Goal: Task Accomplishment & Management: Complete application form

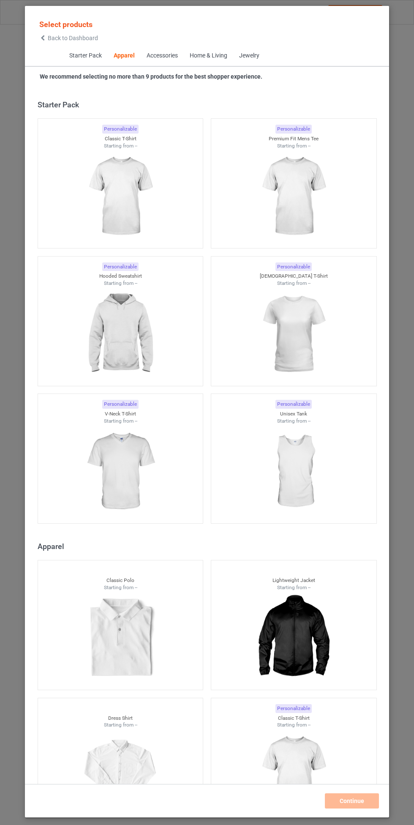
scroll to position [452, 0]
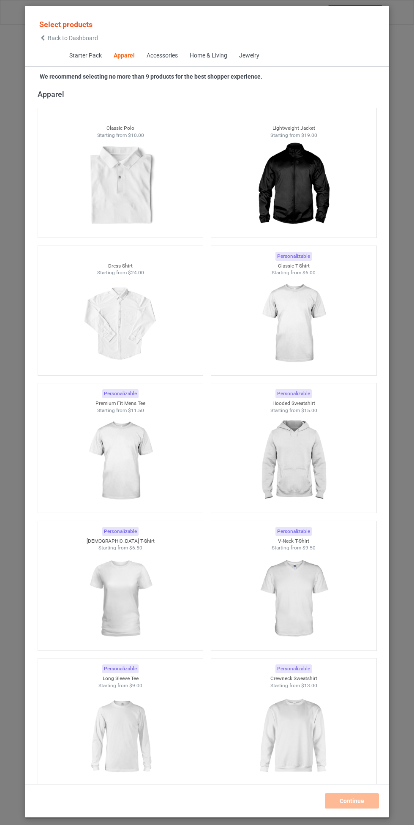
click at [303, 451] on img at bounding box center [294, 461] width 76 height 95
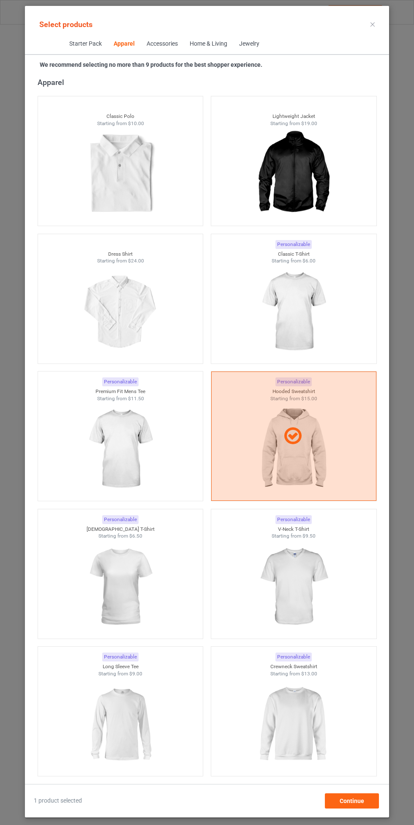
click at [300, 300] on img at bounding box center [294, 311] width 76 height 95
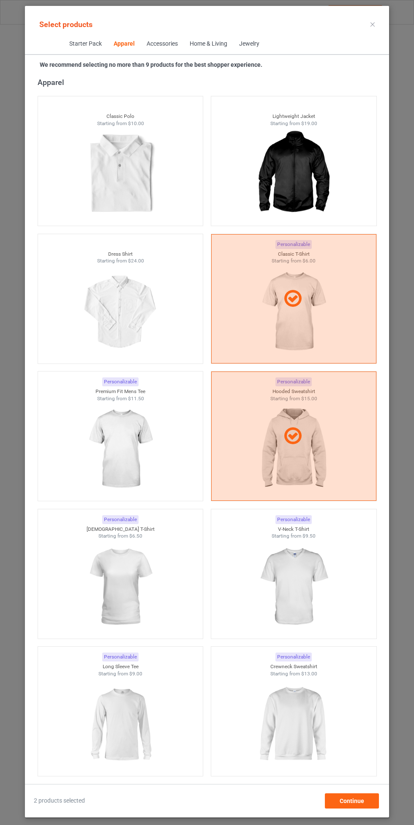
click at [142, 441] on img at bounding box center [120, 449] width 76 height 95
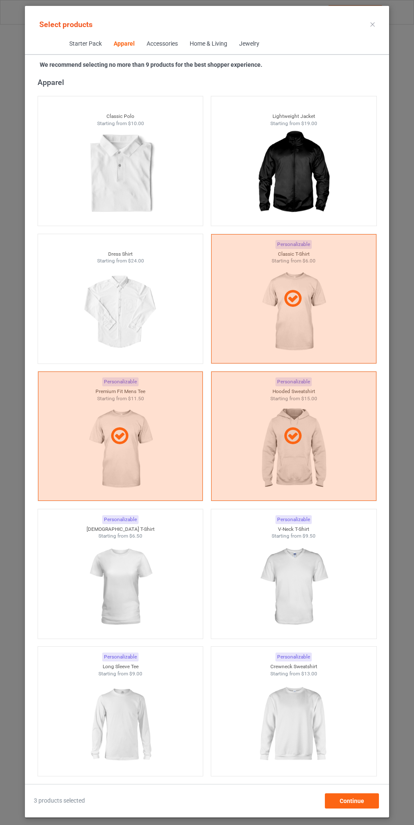
click at [300, 574] on img at bounding box center [294, 586] width 76 height 95
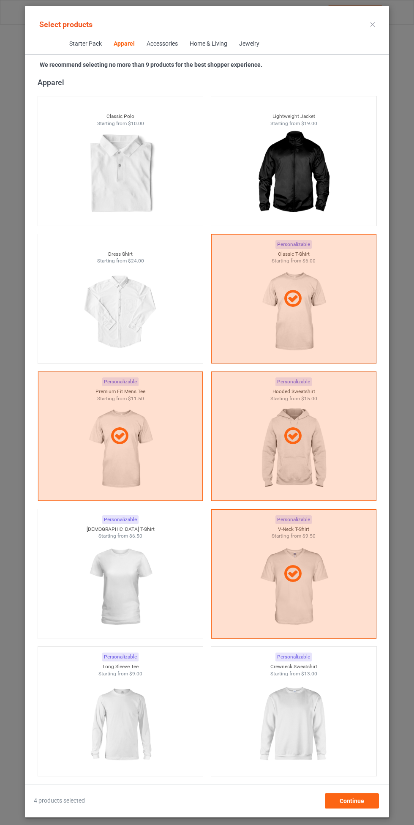
click at [127, 582] on img at bounding box center [120, 586] width 76 height 95
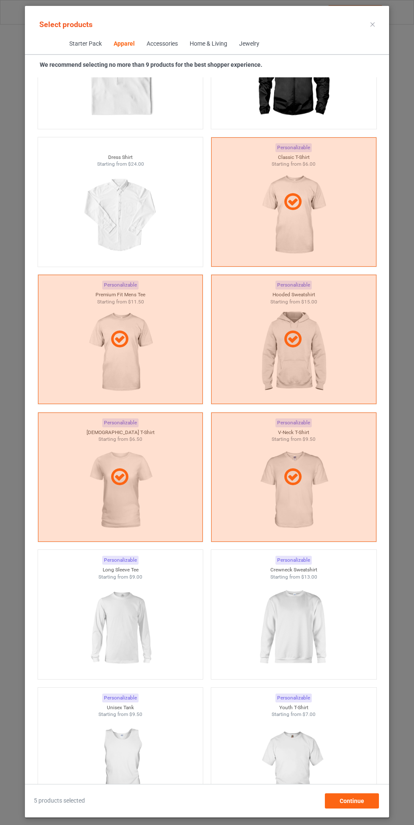
scroll to position [571, 0]
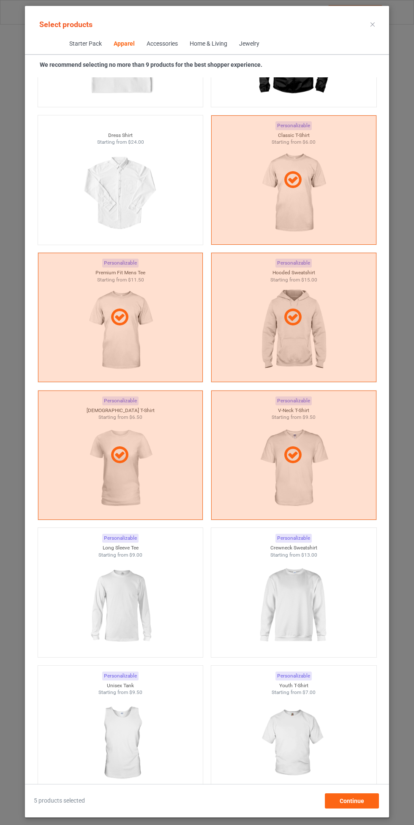
click at [306, 588] on img at bounding box center [294, 605] width 76 height 95
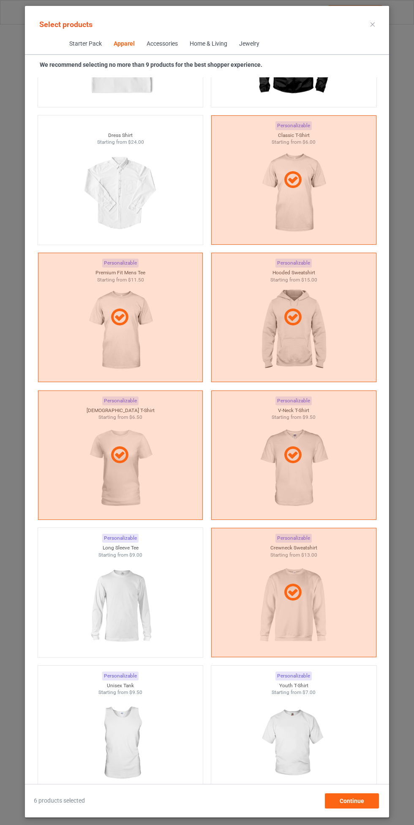
click at [125, 603] on img at bounding box center [120, 605] width 76 height 95
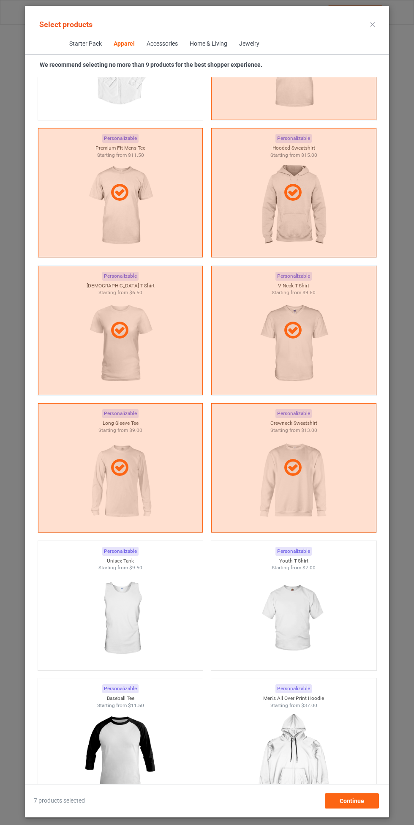
scroll to position [702, 0]
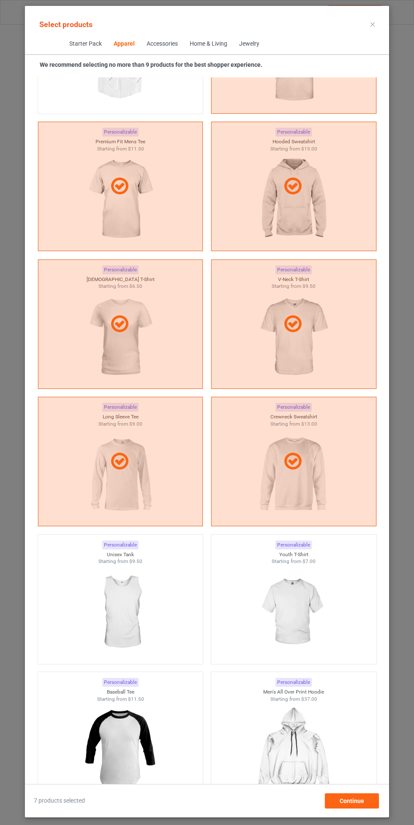
click at [294, 600] on img at bounding box center [294, 612] width 76 height 95
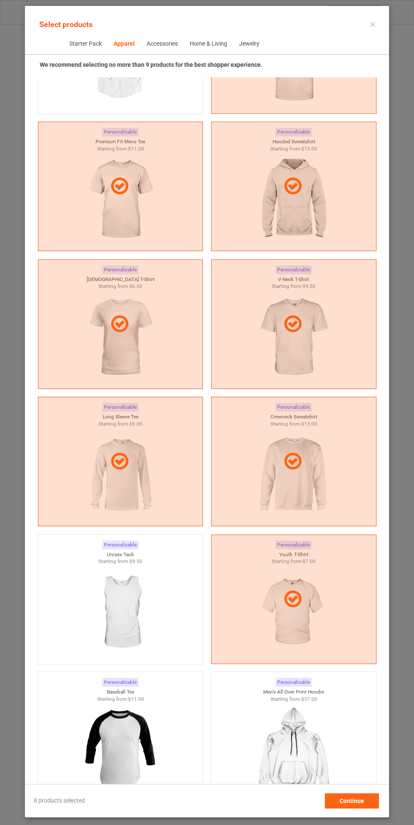
click at [120, 611] on img at bounding box center [120, 612] width 76 height 95
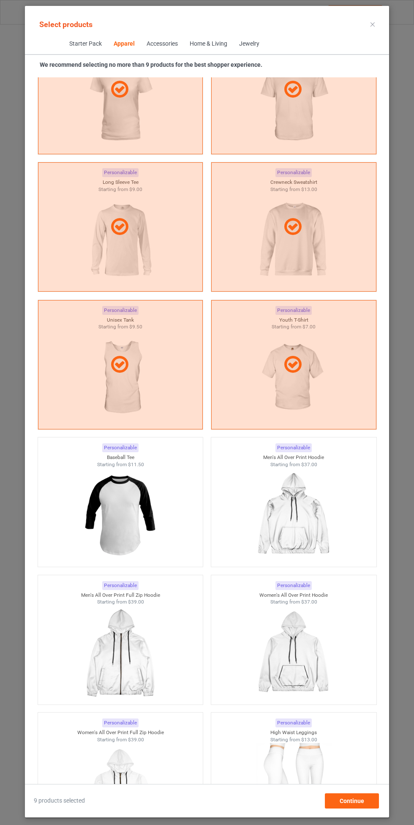
scroll to position [944, 0]
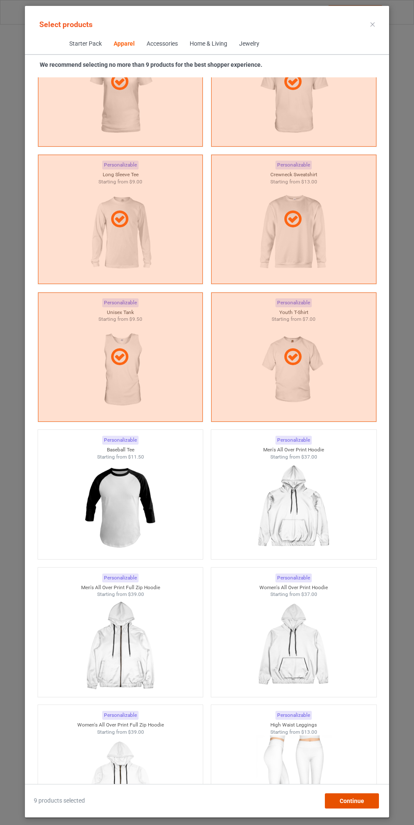
click at [366, 798] on div "Continue" at bounding box center [352, 800] width 54 height 15
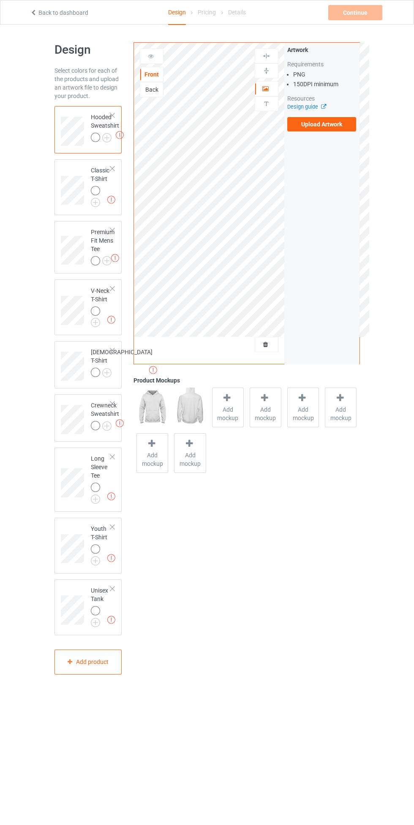
click at [335, 126] on label "Upload Artwork" at bounding box center [321, 124] width 69 height 14
click at [0, 0] on input "Upload Artwork" at bounding box center [0, 0] width 0 height 0
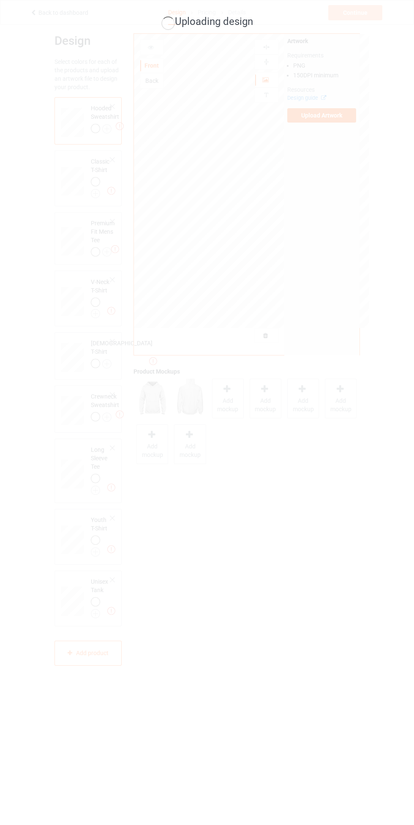
scroll to position [12, 0]
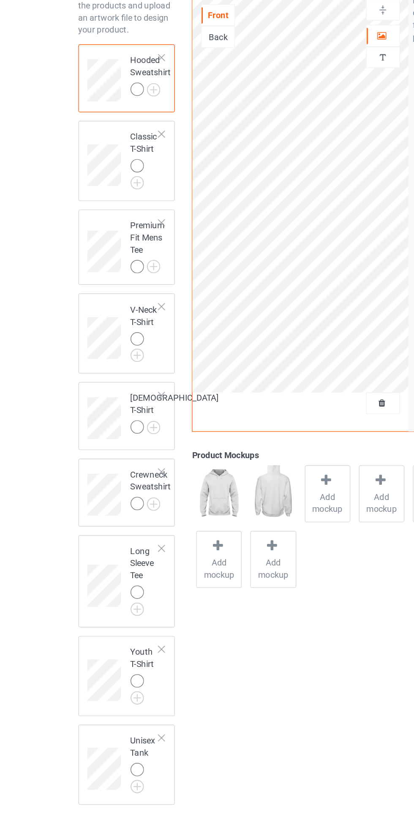
scroll to position [24, 0]
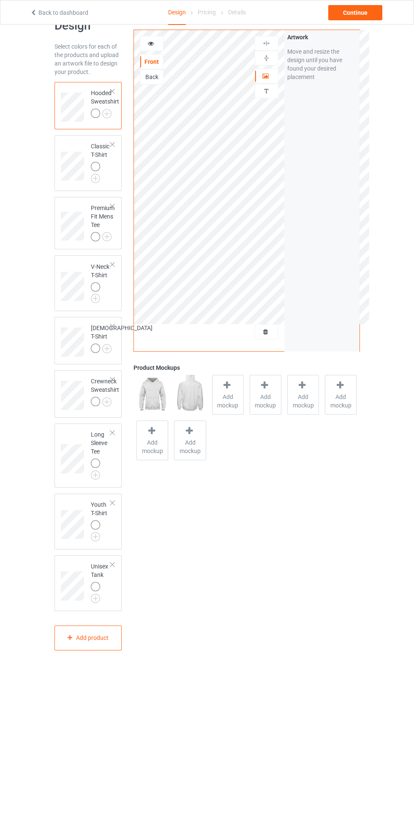
click at [101, 111] on div at bounding box center [97, 115] width 12 height 12
click at [0, 0] on img at bounding box center [0, 0] width 0 height 0
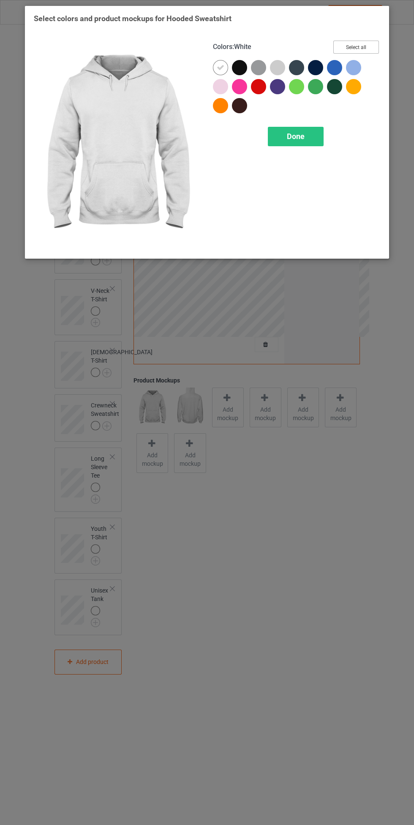
click at [371, 50] on button "Select all" at bounding box center [356, 47] width 46 height 13
click at [215, 67] on div at bounding box center [220, 67] width 15 height 15
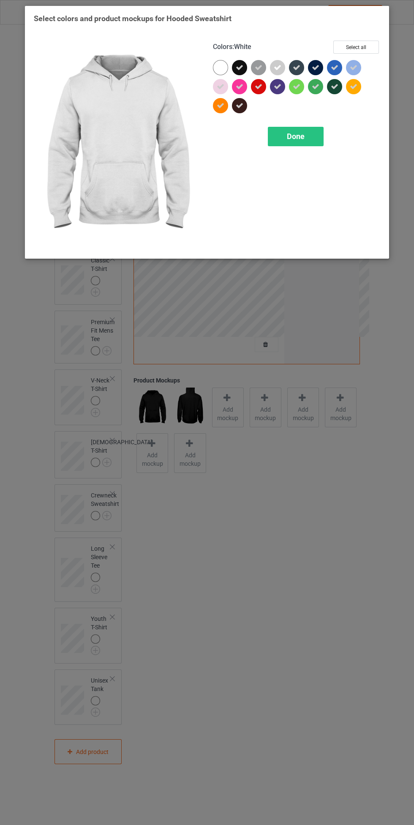
click at [291, 145] on div "Done" at bounding box center [296, 136] width 56 height 19
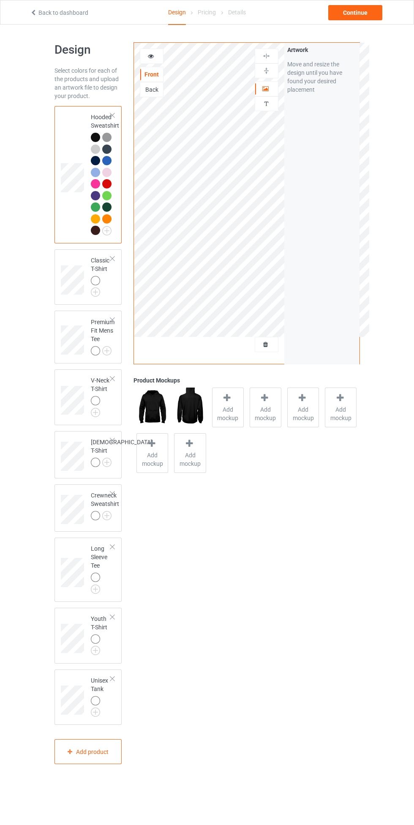
click at [0, 0] on img at bounding box center [0, 0] width 0 height 0
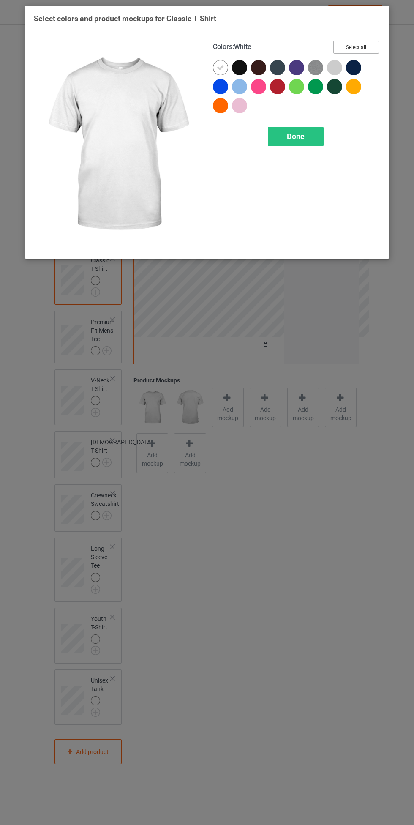
click at [368, 52] on button "Select all" at bounding box center [356, 47] width 46 height 13
click at [220, 67] on icon at bounding box center [221, 68] width 8 height 8
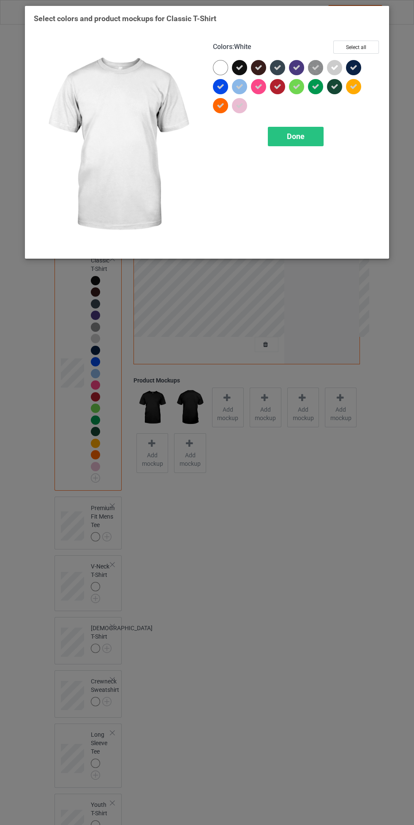
click at [292, 140] on span "Done" at bounding box center [296, 136] width 18 height 9
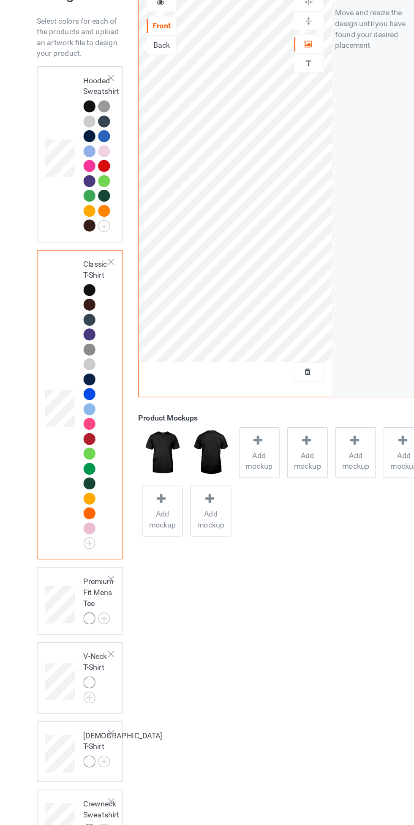
scroll to position [11, 0]
click at [93, 124] on div at bounding box center [95, 126] width 9 height 9
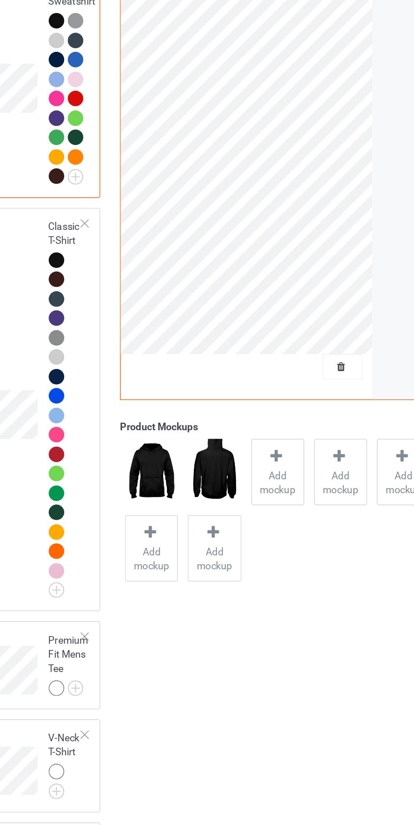
scroll to position [11, 0]
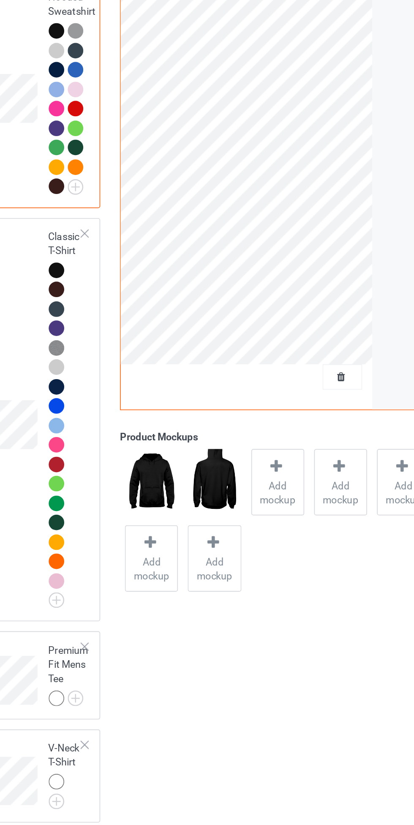
click at [103, 172] on div at bounding box center [106, 173] width 9 height 9
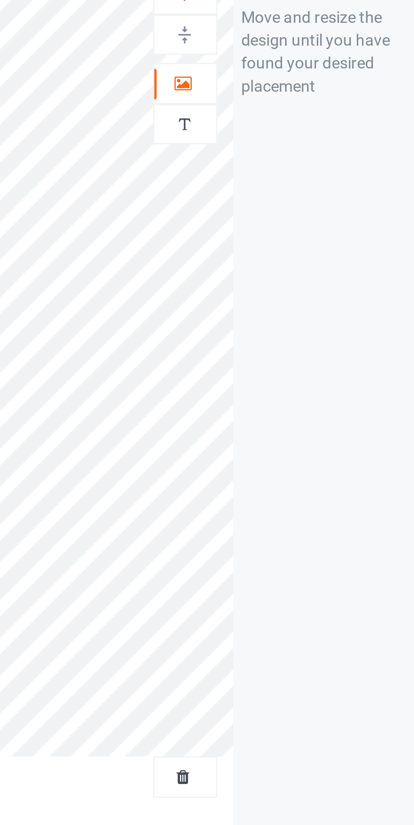
scroll to position [11, 0]
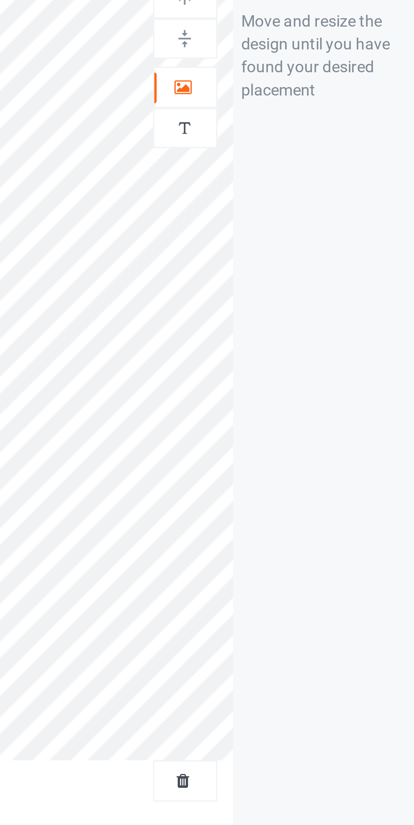
click at [266, 79] on icon at bounding box center [265, 77] width 7 height 6
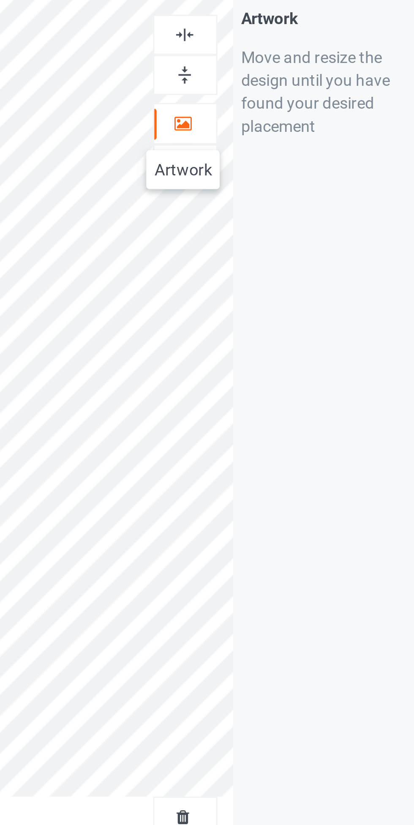
click at [269, 62] on img at bounding box center [266, 60] width 8 height 8
click at [278, 44] on div at bounding box center [266, 45] width 23 height 8
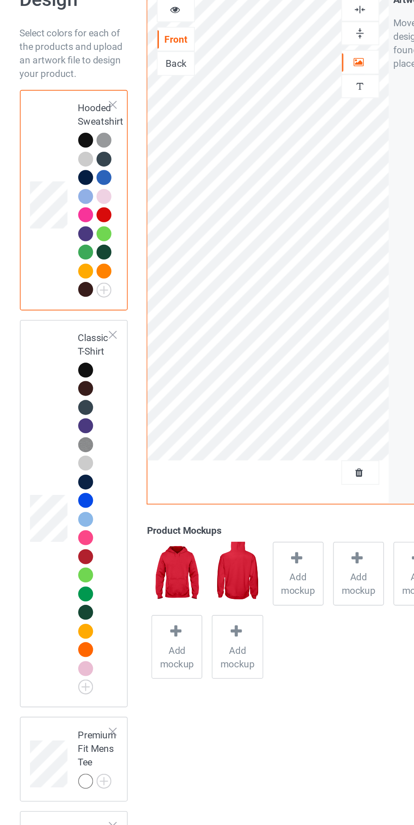
scroll to position [8, 0]
click at [96, 273] on div at bounding box center [95, 272] width 9 height 9
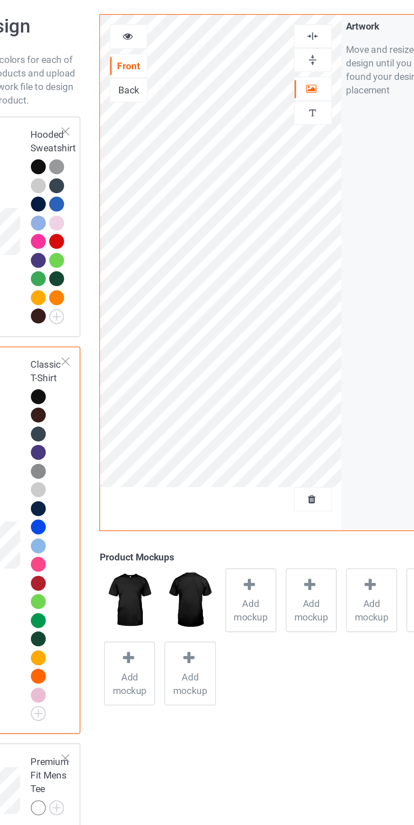
click at [155, 46] on div at bounding box center [151, 48] width 23 height 8
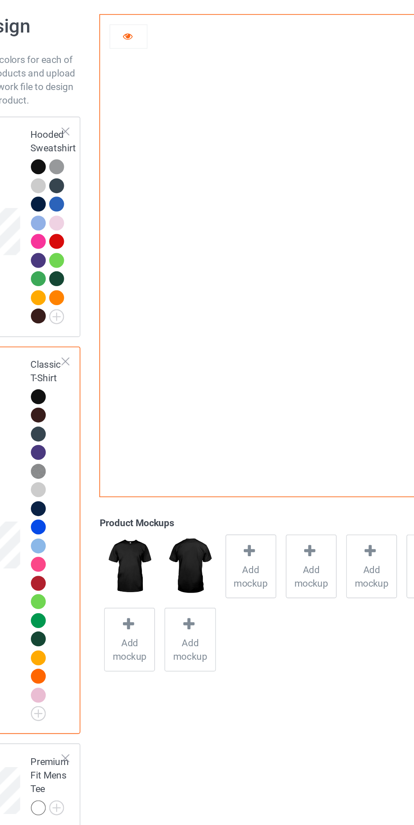
scroll to position [8, 0]
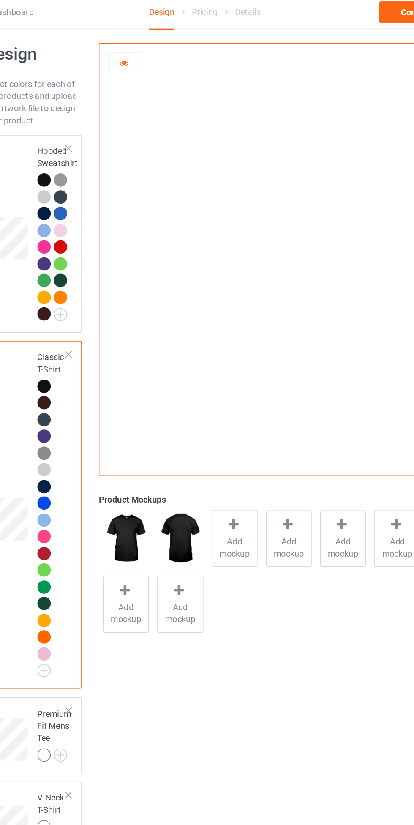
click at [151, 48] on icon at bounding box center [150, 47] width 7 height 6
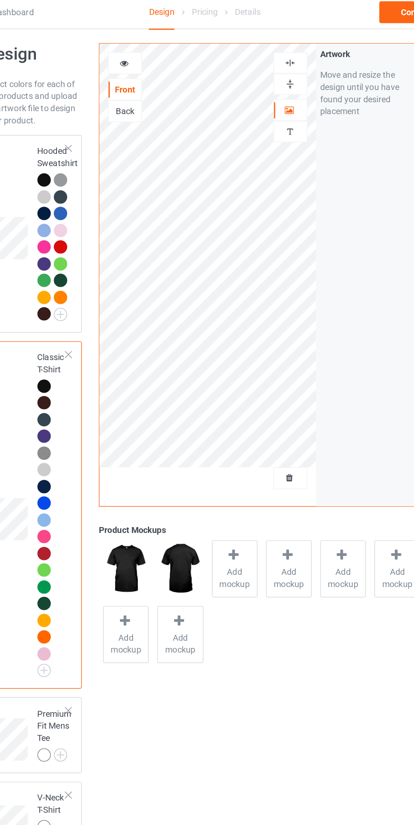
click at [267, 47] on img at bounding box center [266, 48] width 8 height 8
click at [147, 47] on div at bounding box center [151, 48] width 23 height 8
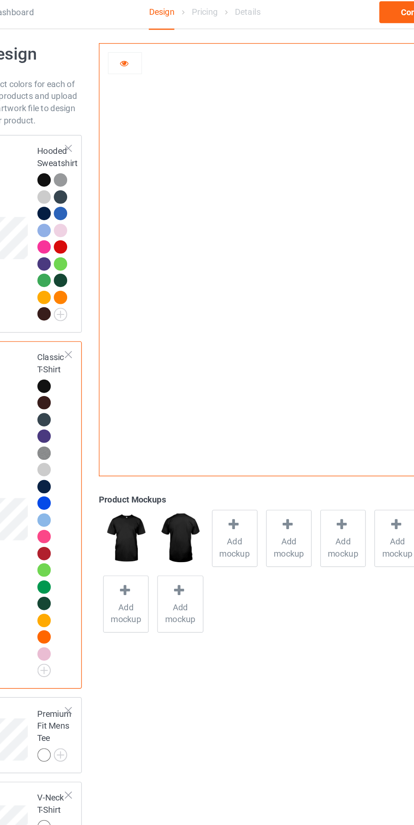
click at [140, 44] on div at bounding box center [151, 48] width 23 height 8
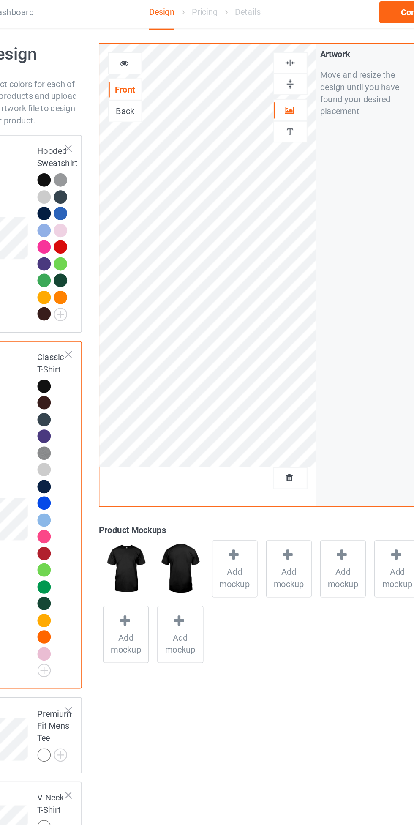
click at [266, 62] on img at bounding box center [266, 63] width 8 height 8
click at [268, 48] on img at bounding box center [266, 48] width 8 height 8
click at [267, 65] on img at bounding box center [266, 63] width 8 height 8
click at [151, 46] on icon at bounding box center [150, 47] width 7 height 6
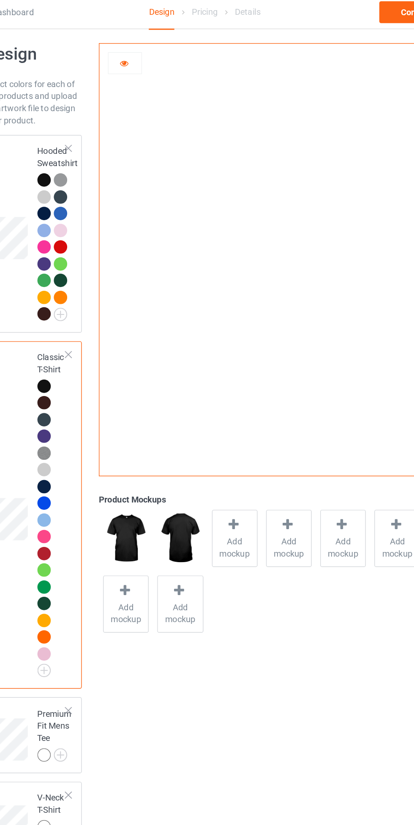
click at [154, 50] on div at bounding box center [151, 48] width 23 height 8
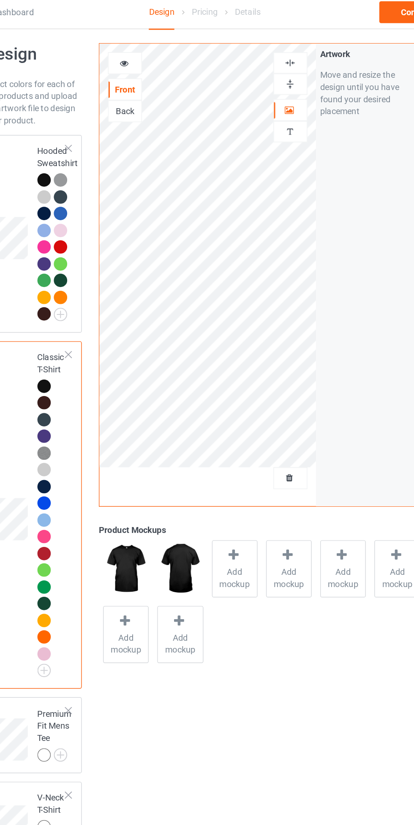
click at [94, 141] on div at bounding box center [95, 140] width 9 height 9
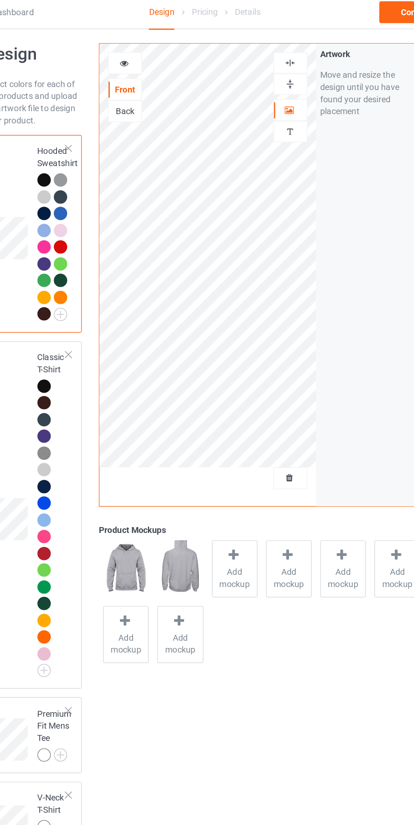
click at [106, 176] on div at bounding box center [106, 175] width 9 height 9
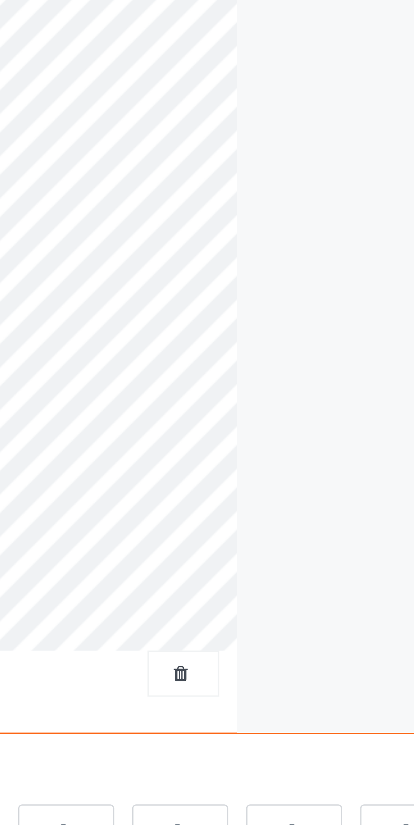
scroll to position [8, 0]
click at [308, 234] on div "Artwork Move and resize the design until you have found your desired placement" at bounding box center [321, 195] width 75 height 321
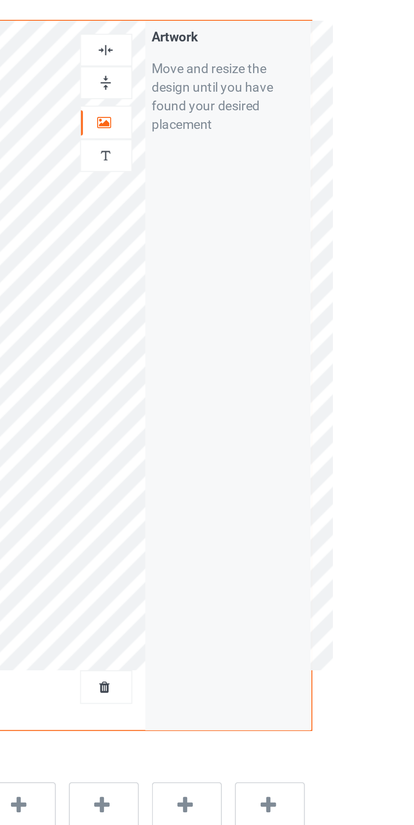
scroll to position [0, 0]
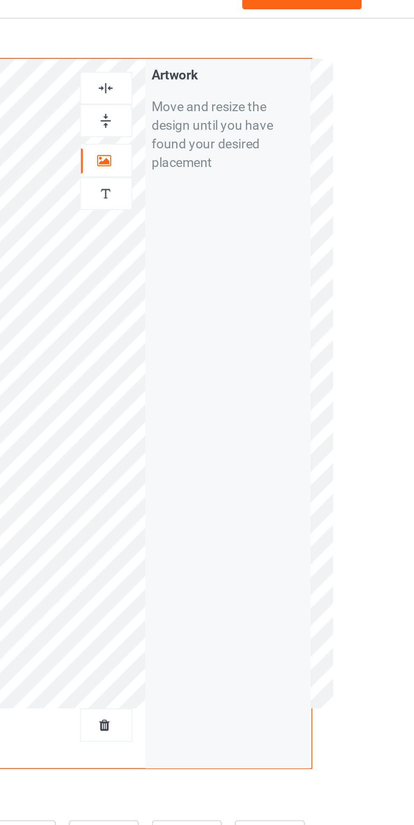
click at [267, 59] on img at bounding box center [266, 56] width 8 height 8
click at [269, 70] on img at bounding box center [266, 71] width 8 height 8
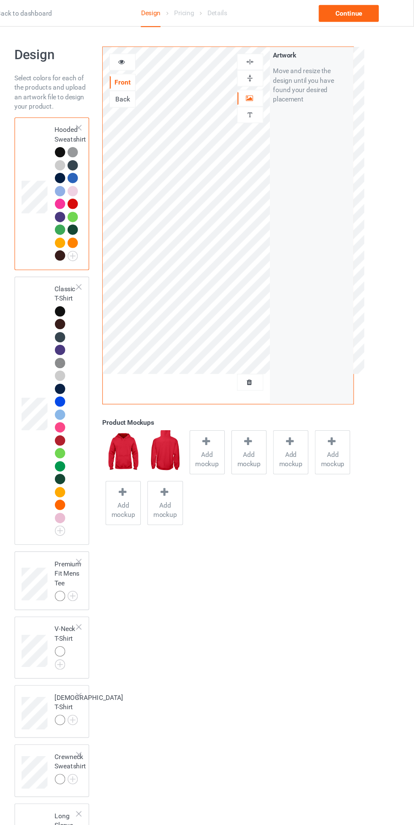
click at [93, 280] on div at bounding box center [95, 280] width 9 height 9
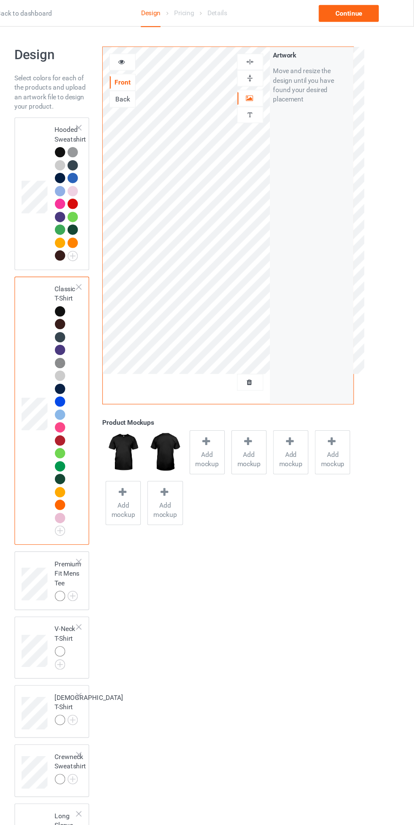
click at [150, 59] on div at bounding box center [151, 56] width 23 height 8
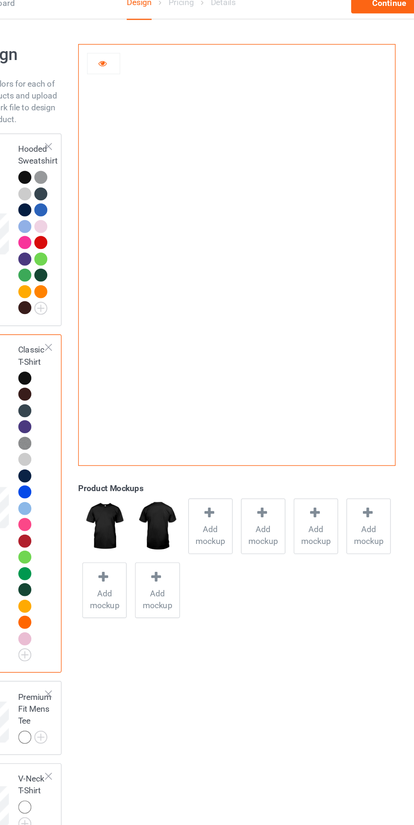
click at [144, 56] on div at bounding box center [151, 56] width 23 height 8
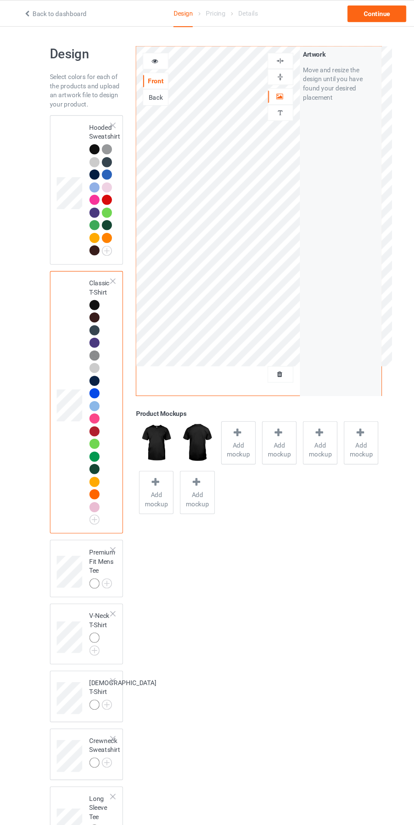
click at [0, 0] on img at bounding box center [0, 0] width 0 height 0
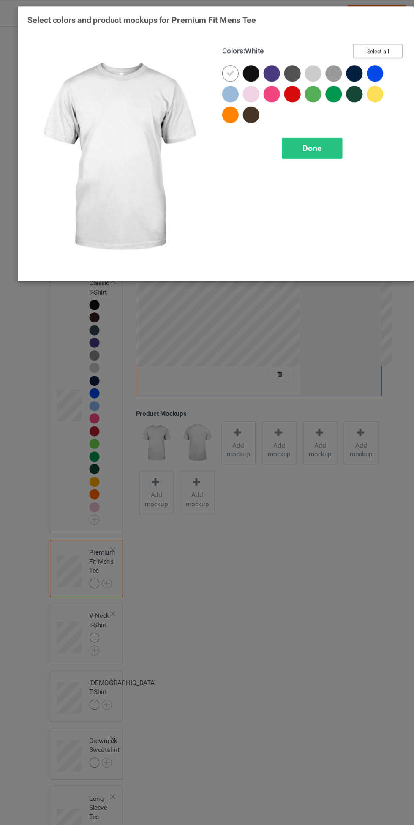
click at [359, 46] on button "Select all" at bounding box center [356, 47] width 46 height 13
click at [214, 69] on div at bounding box center [220, 67] width 15 height 15
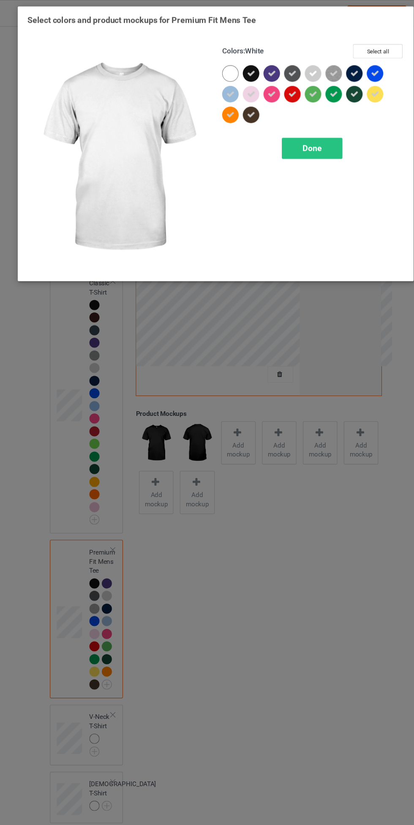
click at [295, 137] on span "Done" at bounding box center [296, 136] width 18 height 9
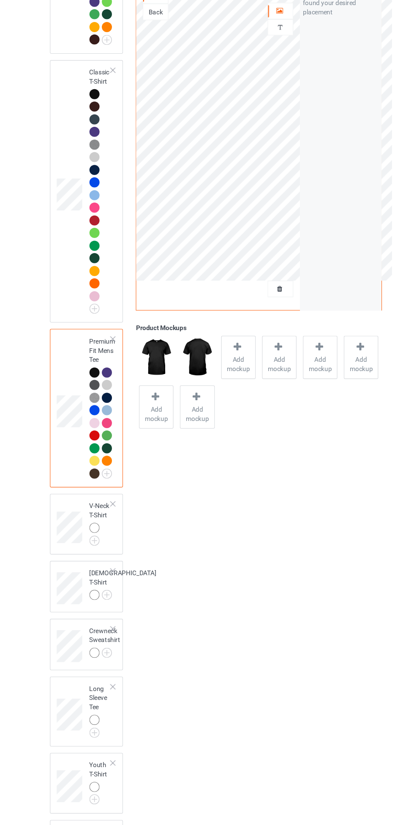
scroll to position [246, 0]
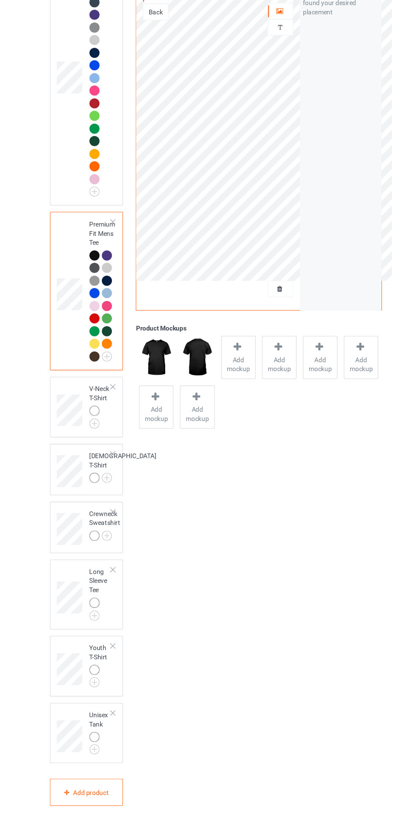
click at [0, 0] on img at bounding box center [0, 0] width 0 height 0
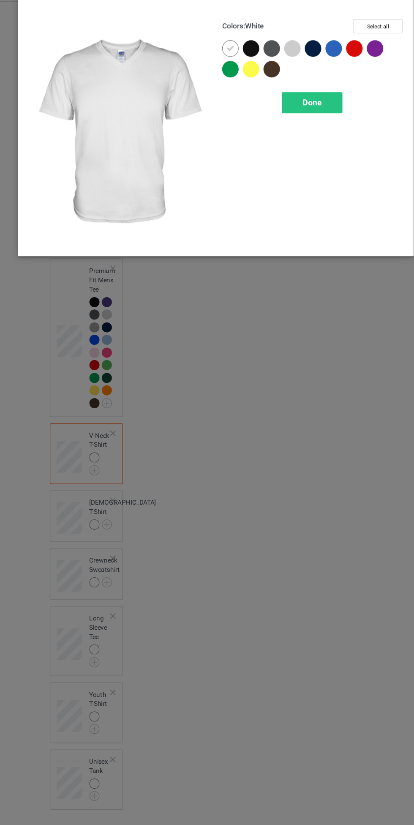
scroll to position [246, 0]
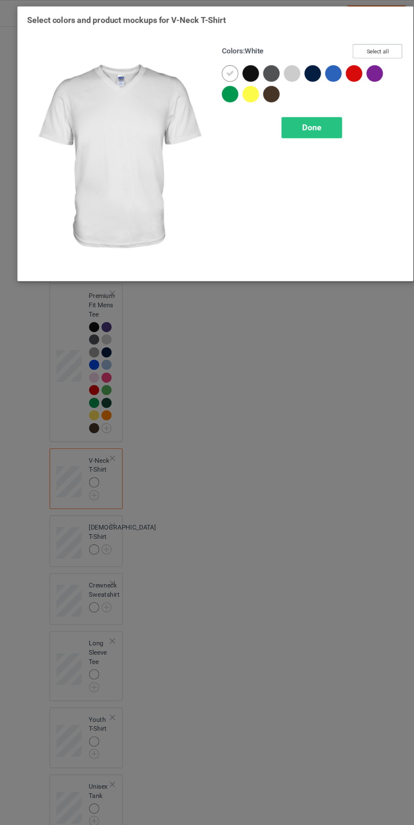
click at [353, 53] on button "Select all" at bounding box center [356, 47] width 46 height 13
click at [221, 67] on icon at bounding box center [221, 68] width 8 height 8
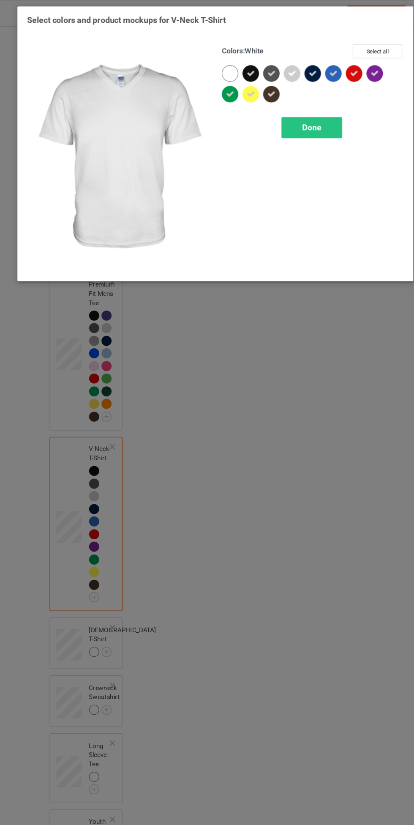
click at [297, 123] on div "Done" at bounding box center [296, 117] width 56 height 19
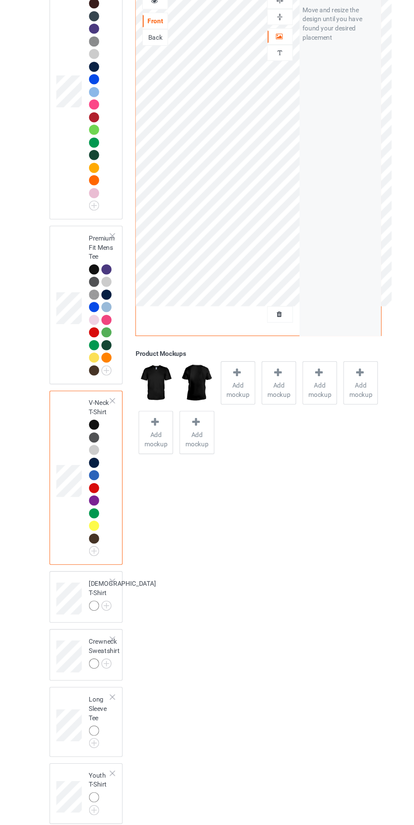
scroll to position [351, 0]
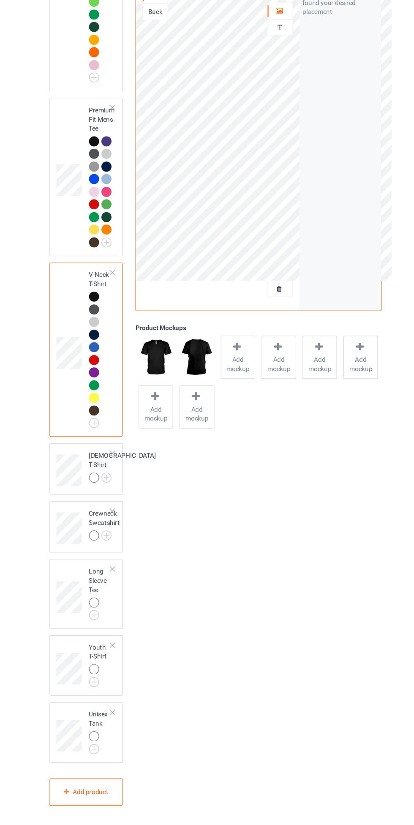
click at [0, 0] on img at bounding box center [0, 0] width 0 height 0
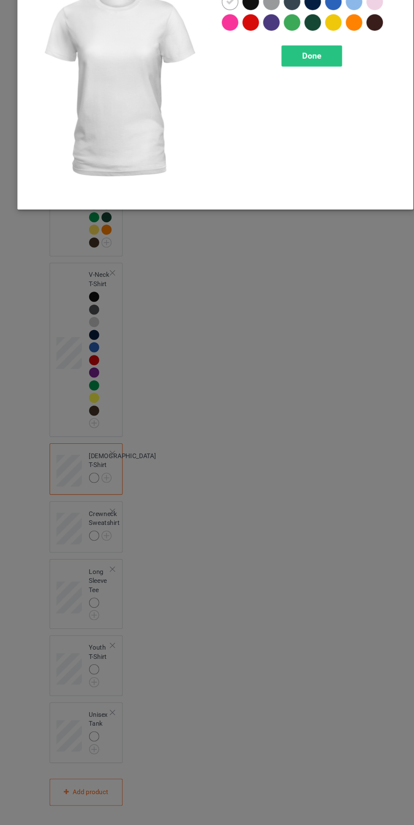
scroll to position [351, 0]
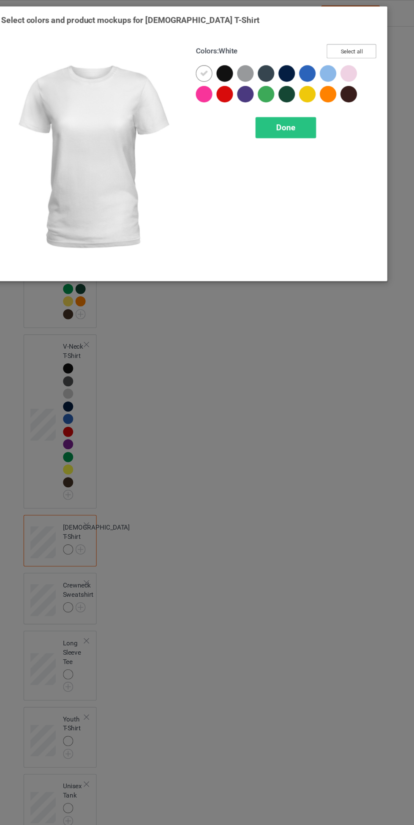
click at [360, 50] on button "Select all" at bounding box center [356, 47] width 46 height 13
click at [219, 68] on icon at bounding box center [221, 68] width 8 height 8
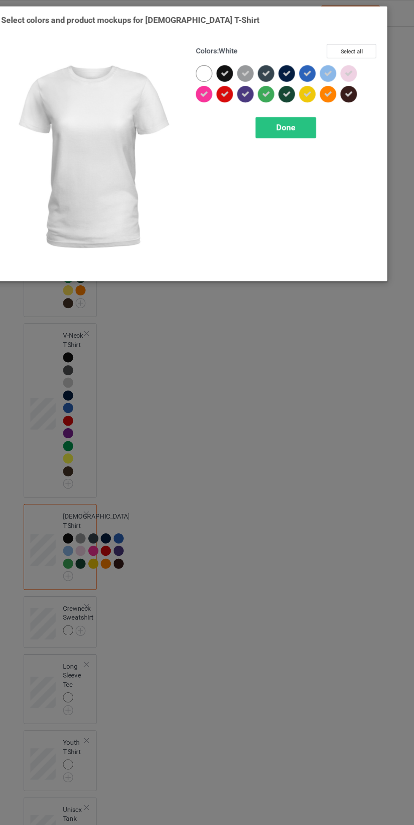
click at [297, 117] on span "Done" at bounding box center [296, 117] width 18 height 9
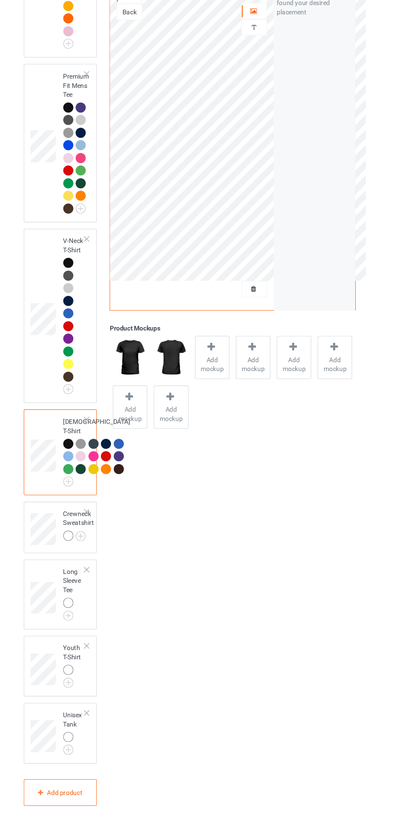
scroll to position [513, 0]
click at [0, 0] on img at bounding box center [0, 0] width 0 height 0
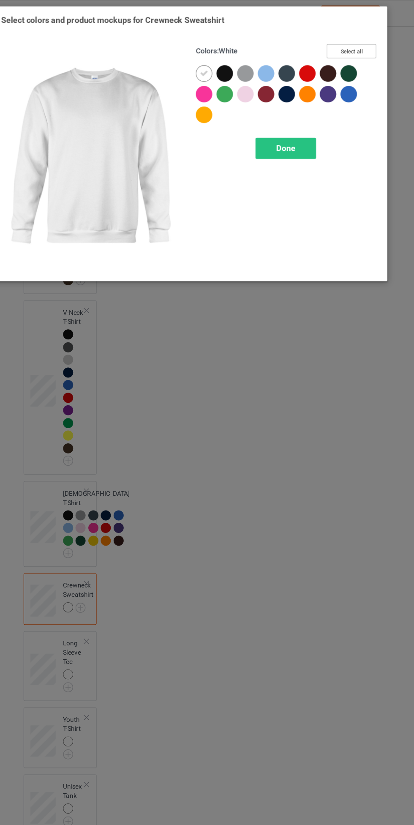
click at [366, 52] on button "Select all" at bounding box center [356, 47] width 46 height 13
click at [222, 69] on icon at bounding box center [221, 68] width 8 height 8
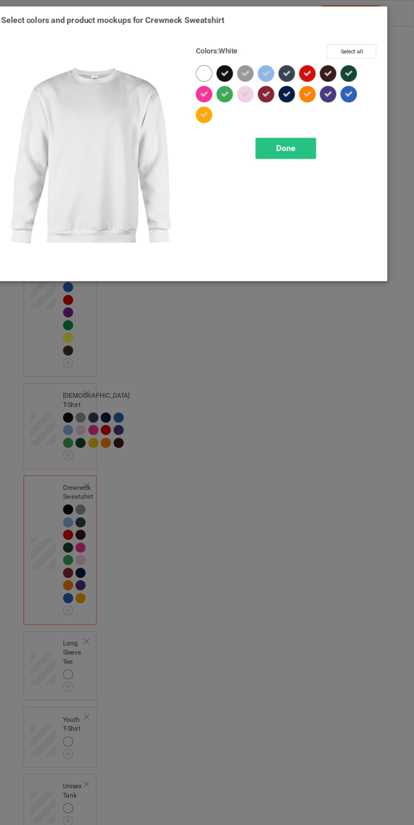
click at [286, 145] on div "Done" at bounding box center [296, 136] width 56 height 19
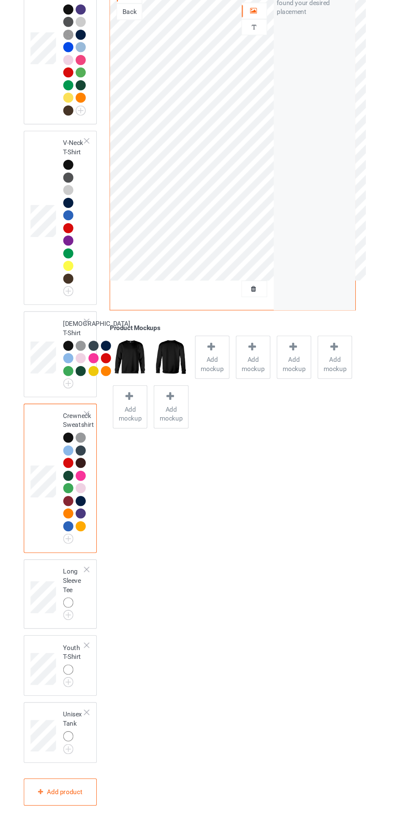
scroll to position [603, 0]
click at [0, 0] on img at bounding box center [0, 0] width 0 height 0
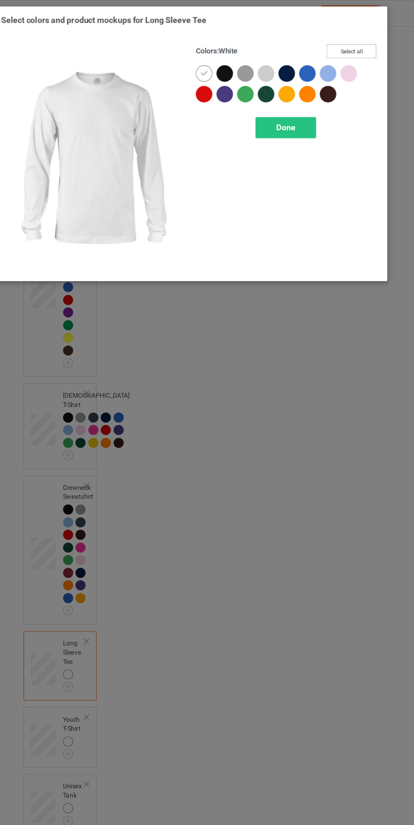
click at [364, 41] on button "Select all" at bounding box center [356, 47] width 46 height 13
click at [221, 65] on icon at bounding box center [221, 68] width 8 height 8
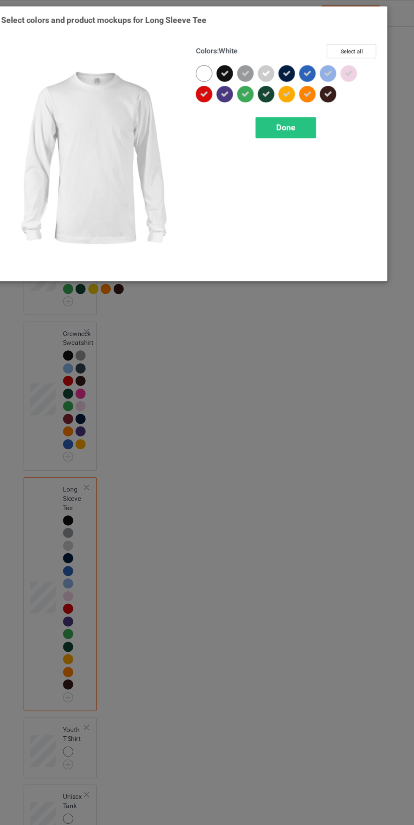
click at [296, 118] on span "Done" at bounding box center [296, 117] width 18 height 9
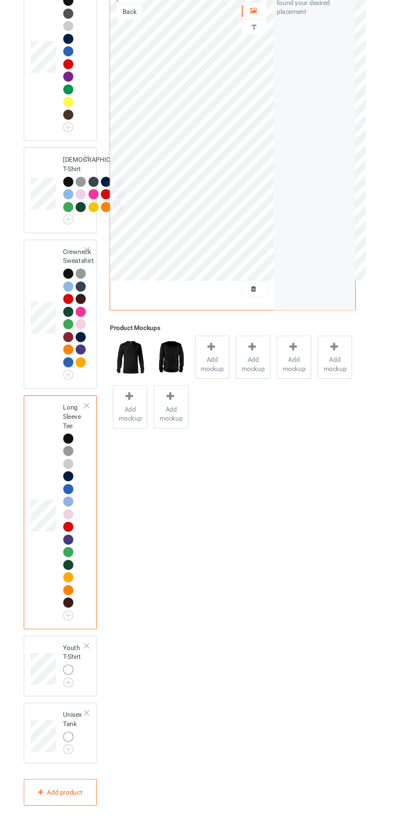
scroll to position [754, 0]
click at [0, 0] on img at bounding box center [0, 0] width 0 height 0
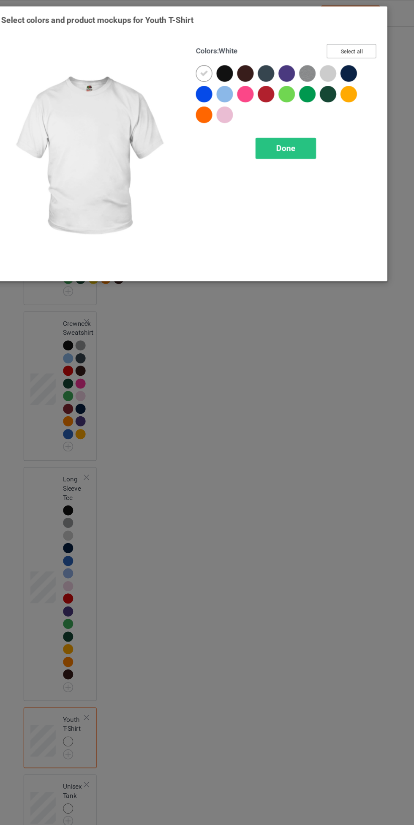
click at [357, 47] on button "Select all" at bounding box center [356, 47] width 46 height 13
click at [220, 67] on icon at bounding box center [221, 68] width 8 height 8
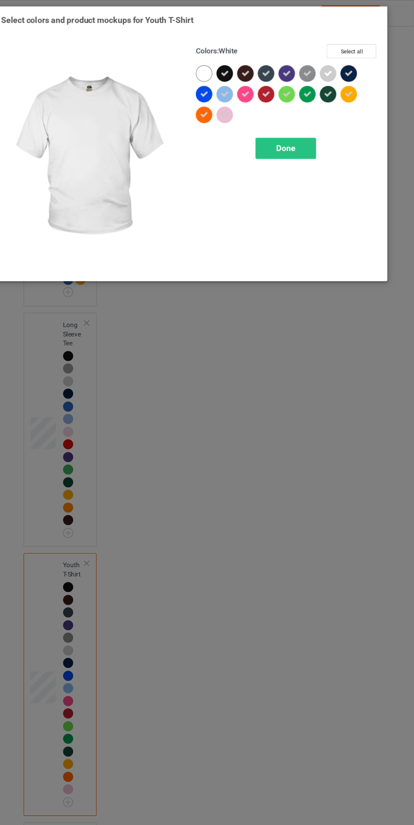
click at [290, 132] on span "Done" at bounding box center [296, 136] width 18 height 9
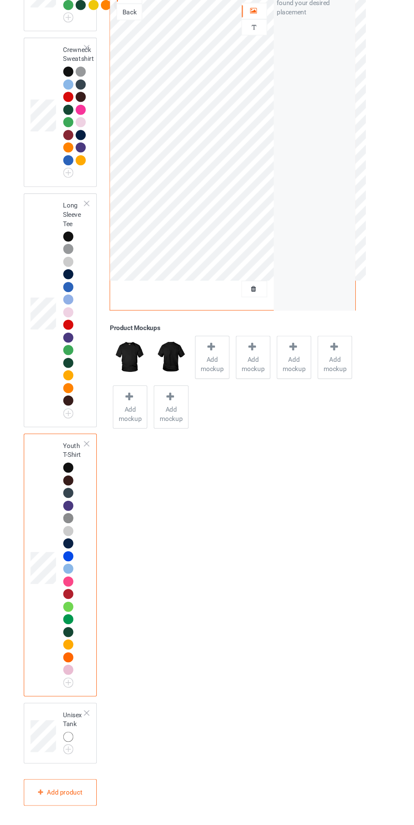
scroll to position [940, 0]
click at [0, 0] on img at bounding box center [0, 0] width 0 height 0
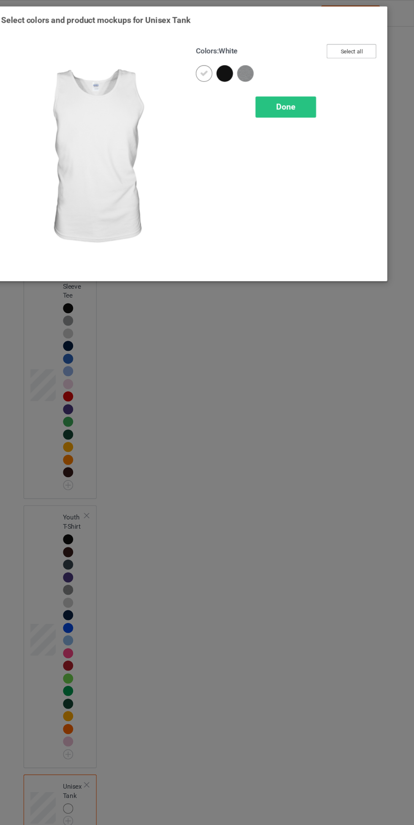
click at [352, 41] on button "Select all" at bounding box center [356, 47] width 46 height 13
click at [219, 66] on icon at bounding box center [221, 68] width 8 height 8
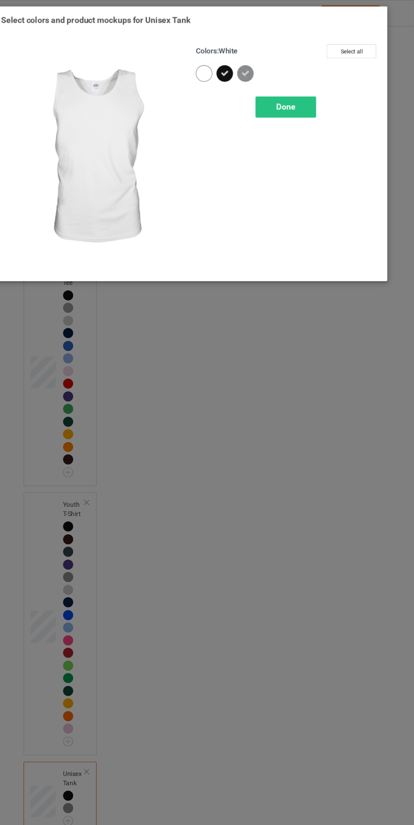
click at [299, 108] on div "Done" at bounding box center [296, 98] width 56 height 19
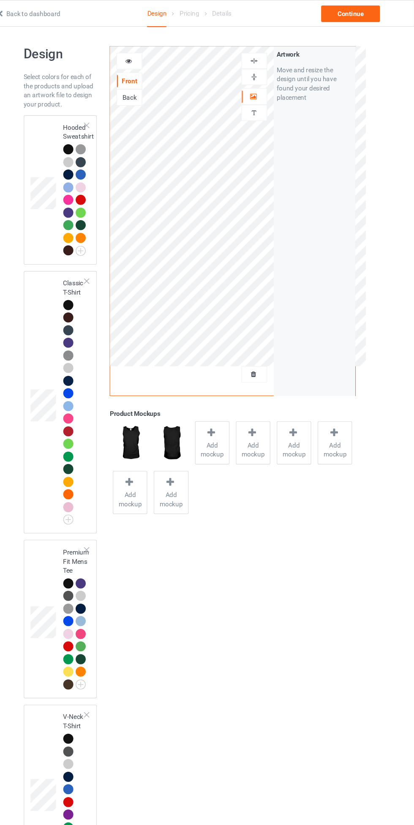
click at [93, 292] on div at bounding box center [95, 291] width 9 height 9
click at [96, 283] on div at bounding box center [95, 280] width 9 height 9
click at [228, 405] on span "Add mockup" at bounding box center [227, 413] width 31 height 17
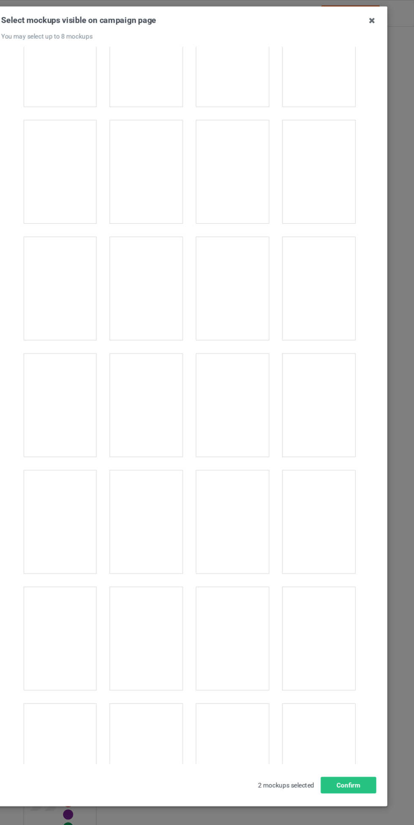
scroll to position [595, 0]
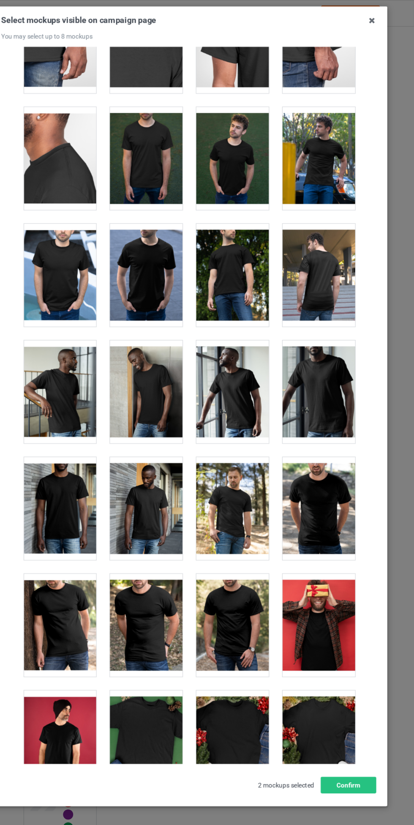
click at [158, 263] on div at bounding box center [167, 253] width 67 height 95
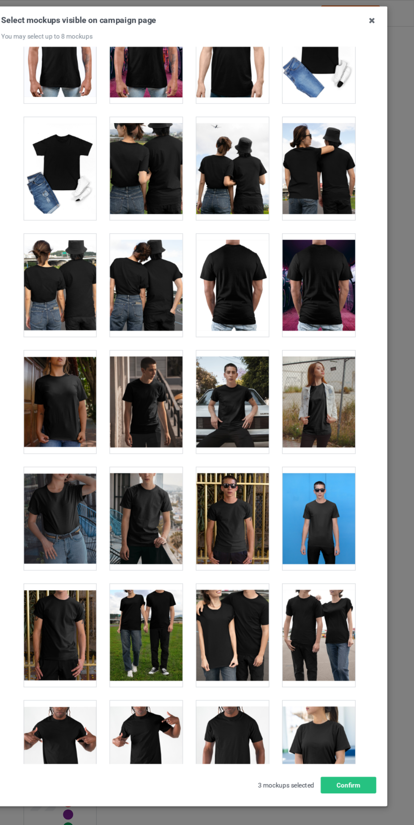
scroll to position [4030, 0]
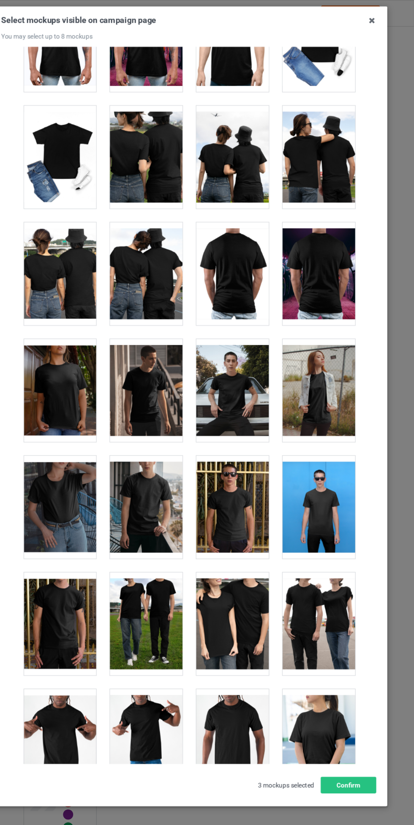
click at [95, 353] on div at bounding box center [87, 359] width 67 height 95
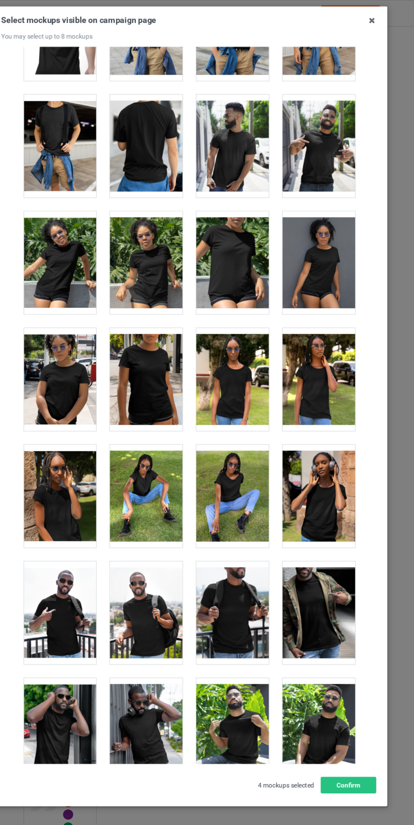
scroll to position [4902, 0]
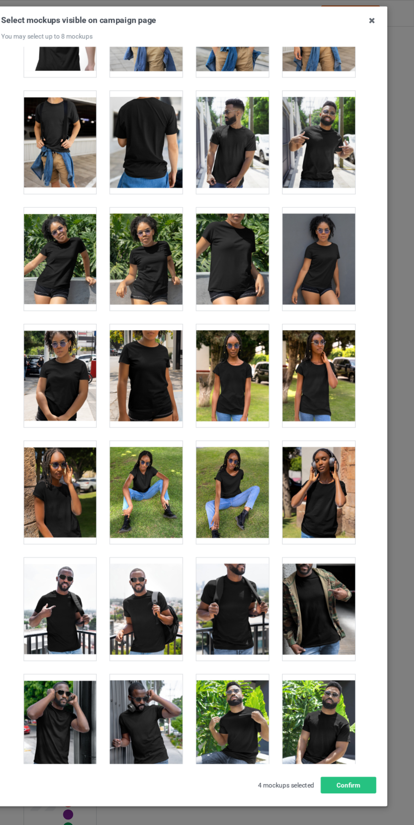
click at [89, 346] on div at bounding box center [87, 345] width 67 height 95
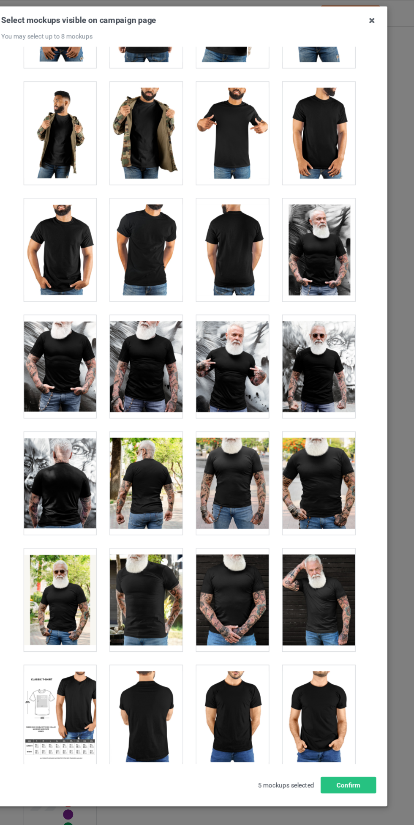
scroll to position [6554, 0]
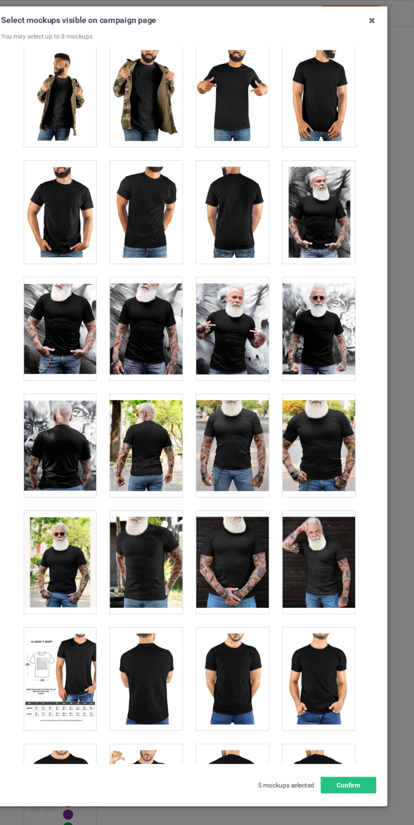
click at [251, 504] on div at bounding box center [246, 517] width 67 height 95
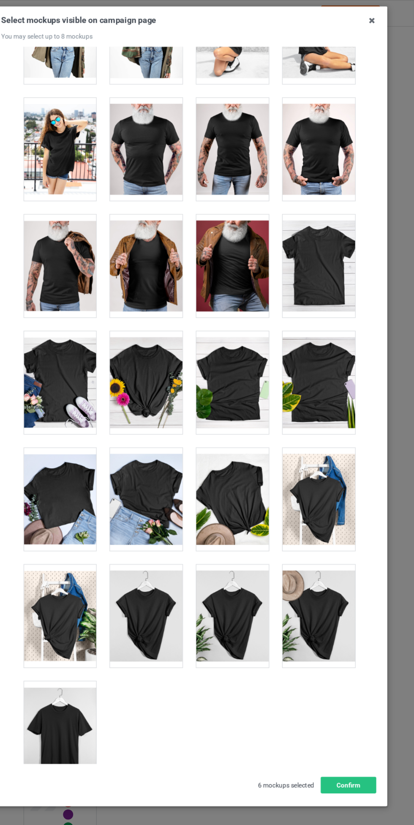
scroll to position [11659, 0]
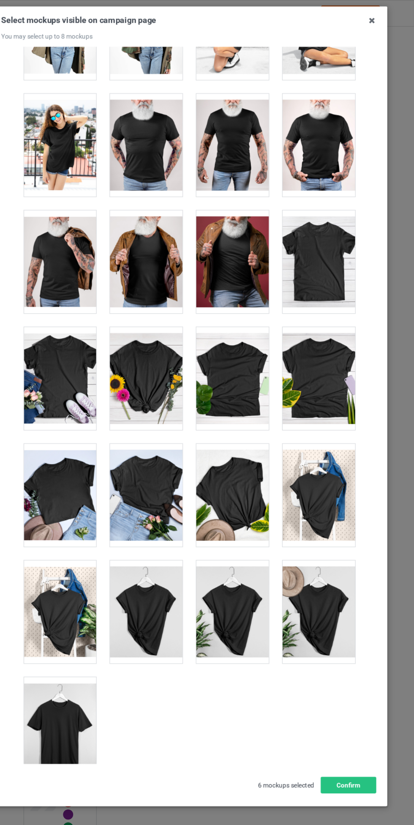
click at [340, 242] on div at bounding box center [326, 240] width 67 height 95
click at [107, 650] on div at bounding box center [87, 670] width 67 height 95
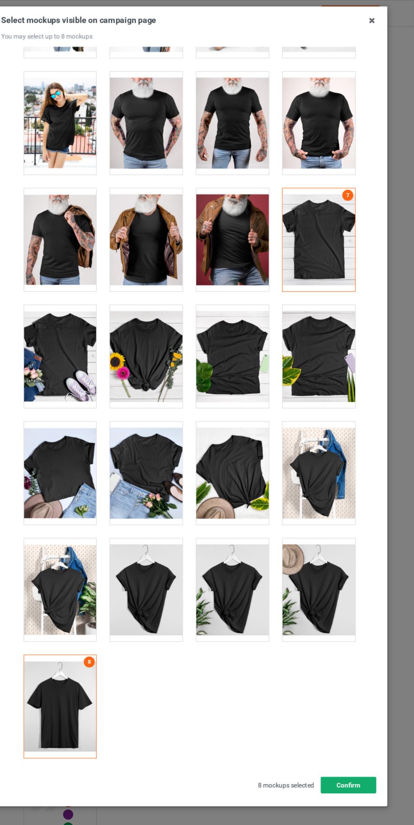
click at [359, 718] on button "Confirm" at bounding box center [353, 721] width 51 height 15
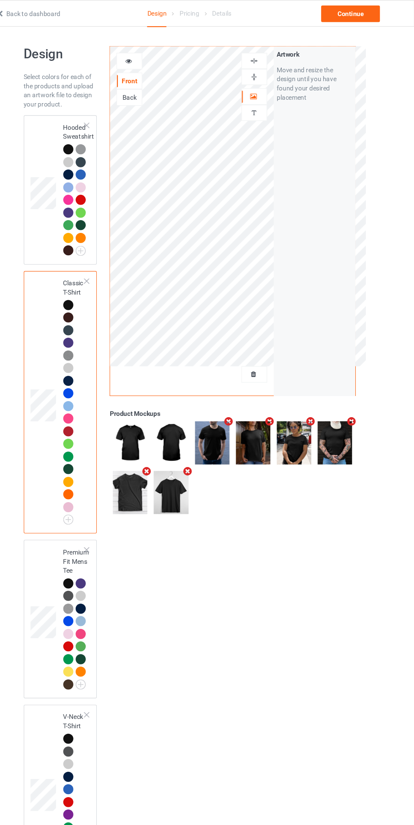
scroll to position [0, 0]
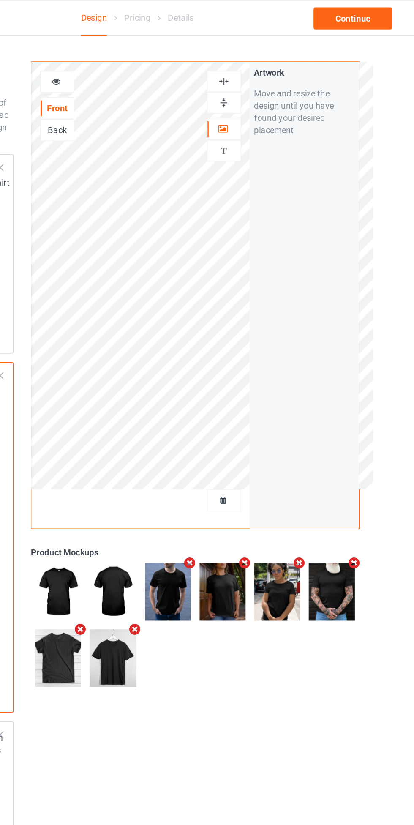
click at [270, 58] on img at bounding box center [266, 56] width 8 height 8
click at [272, 53] on div at bounding box center [266, 56] width 23 height 8
click at [271, 67] on div at bounding box center [266, 71] width 23 height 8
click at [267, 72] on img at bounding box center [266, 71] width 8 height 8
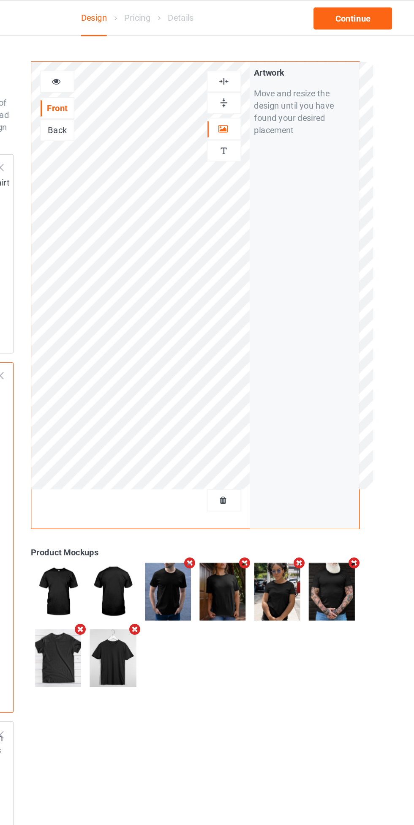
click at [271, 70] on div at bounding box center [266, 71] width 23 height 8
click at [366, 12] on div "Continue" at bounding box center [355, 12] width 54 height 15
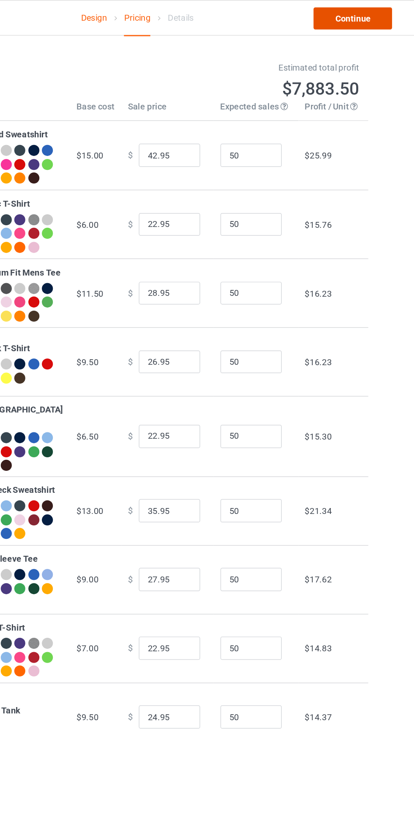
click at [368, 12] on link "Continue" at bounding box center [355, 12] width 54 height 15
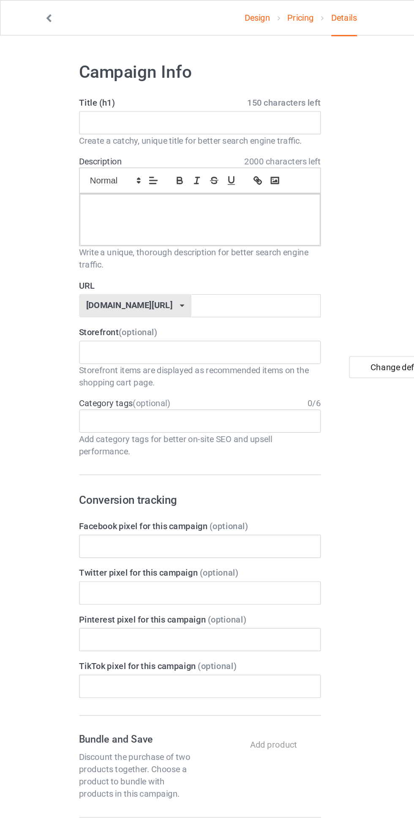
click at [60, 71] on label "Title (h1) 150 characters left" at bounding box center [137, 70] width 166 height 8
click at [63, 87] on input "text" at bounding box center [137, 84] width 166 height 16
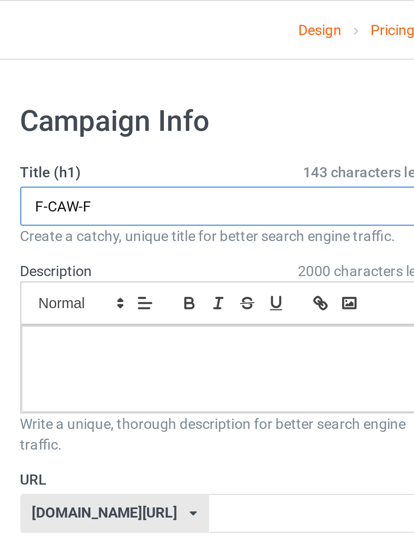
type input "F-CAW-F"
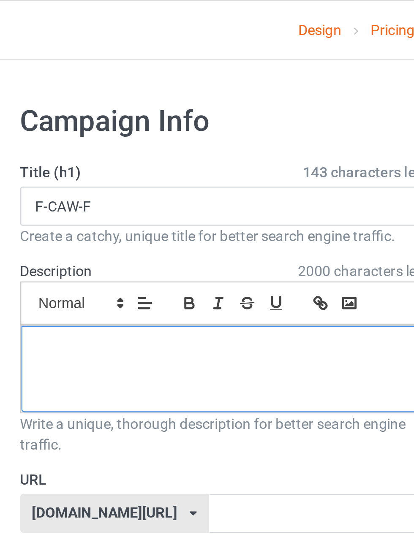
click at [181, 157] on div at bounding box center [138, 150] width 166 height 35
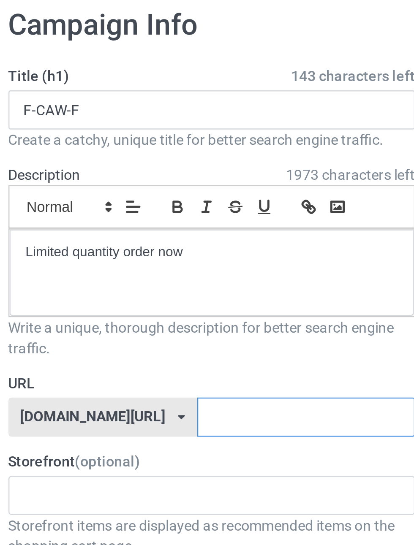
click at [177, 213] on input "text" at bounding box center [176, 210] width 89 height 16
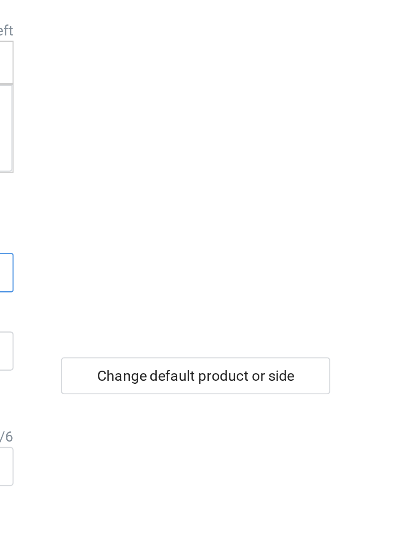
type input "caw"
click at [325, 254] on div "Change default product or side" at bounding box center [295, 252] width 110 height 15
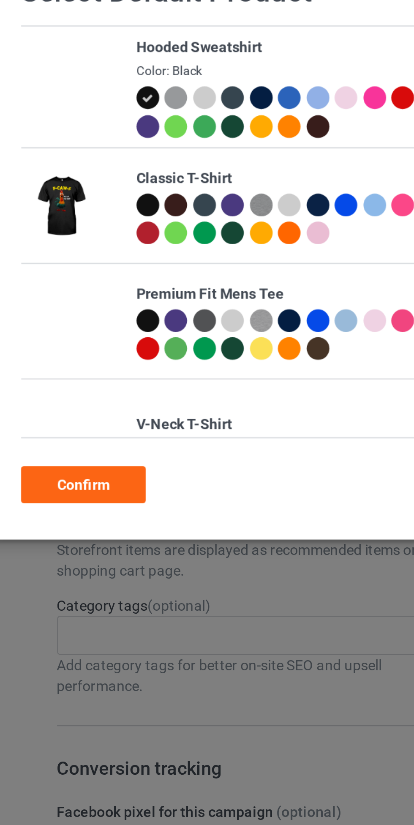
click at [92, 128] on div at bounding box center [91, 124] width 9 height 9
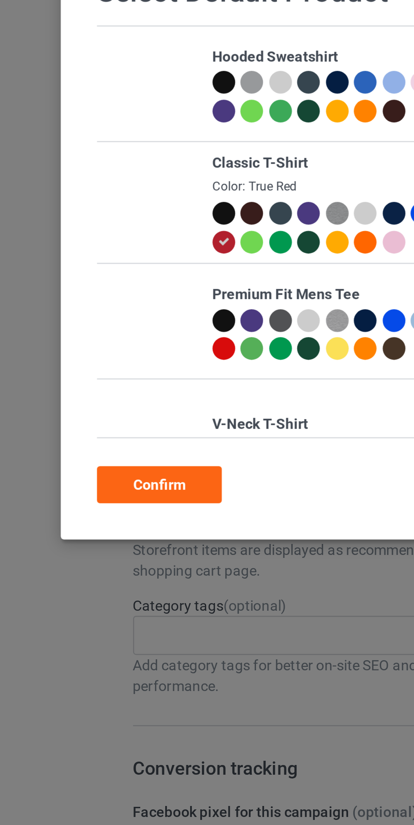
click at [84, 221] on div "Confirm" at bounding box center [65, 228] width 51 height 15
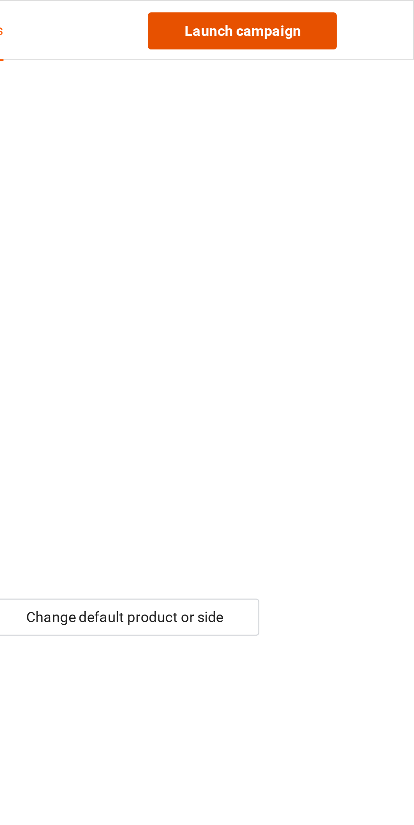
click at [367, 16] on link "Launch campaign" at bounding box center [343, 12] width 77 height 15
